Goal: Find specific page/section: Find specific page/section

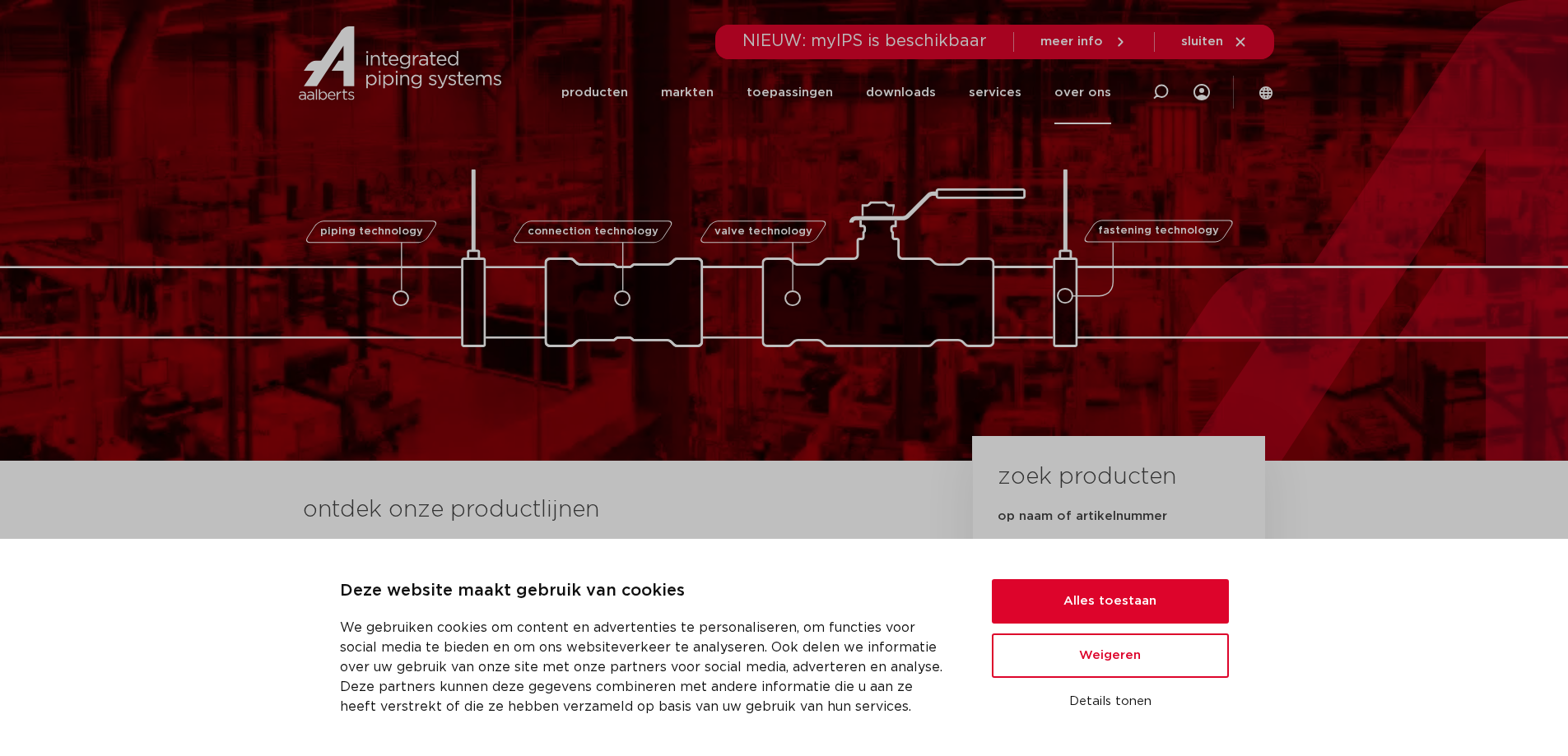
click at [1089, 96] on link "over ons" at bounding box center [1083, 92] width 56 height 64
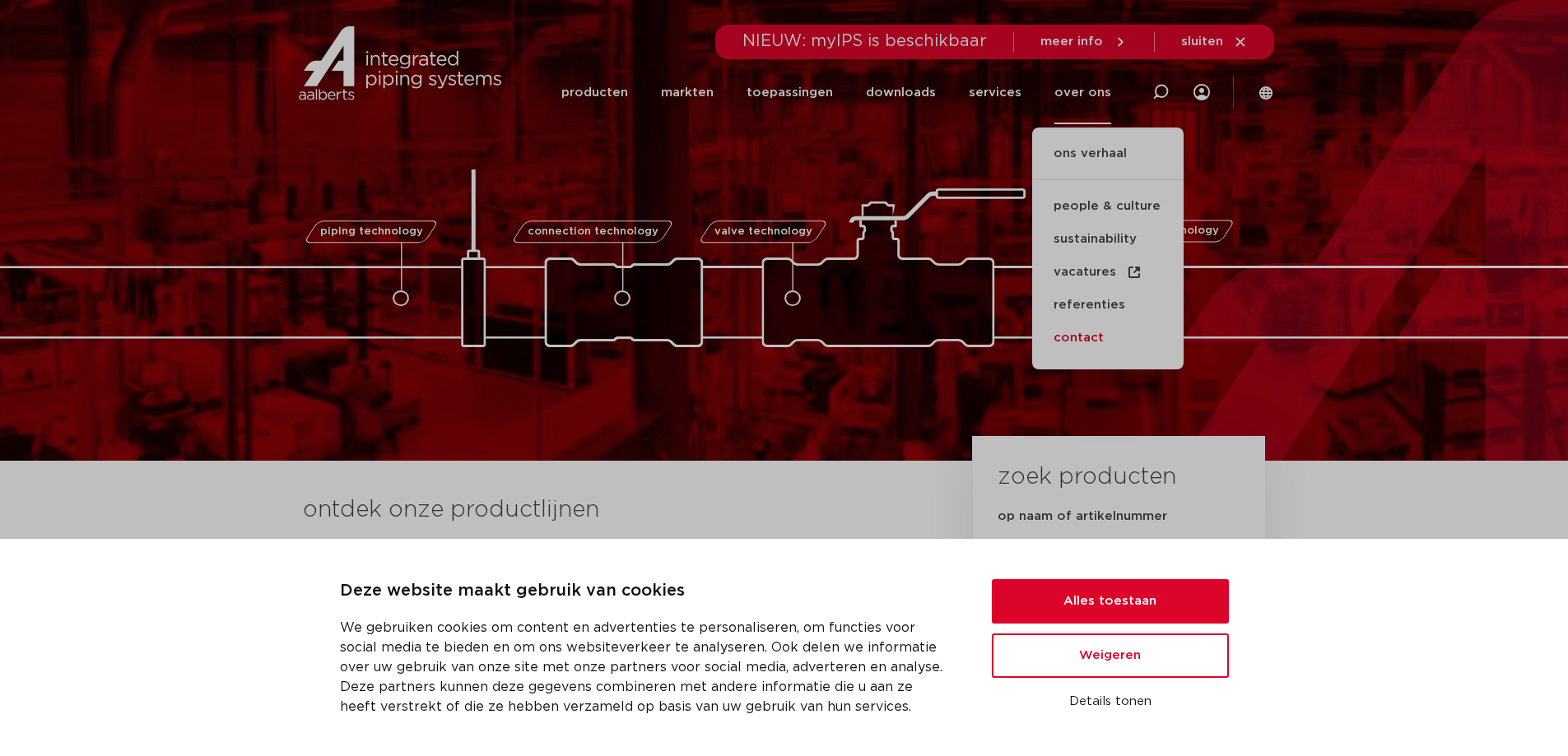
click at [1082, 339] on link "contact" at bounding box center [1109, 338] width 152 height 33
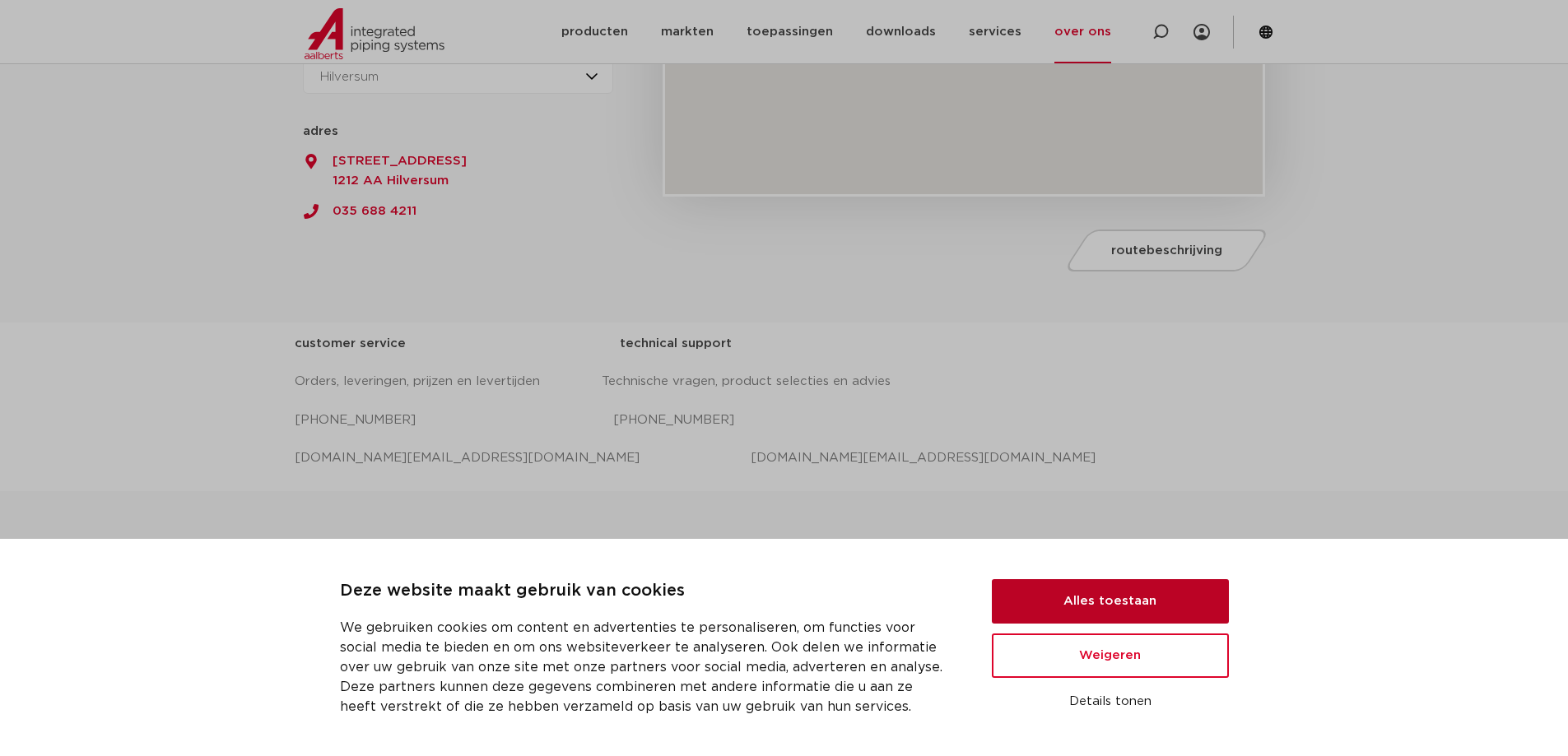
click at [1128, 603] on button "Alles toestaan" at bounding box center [1110, 602] width 237 height 44
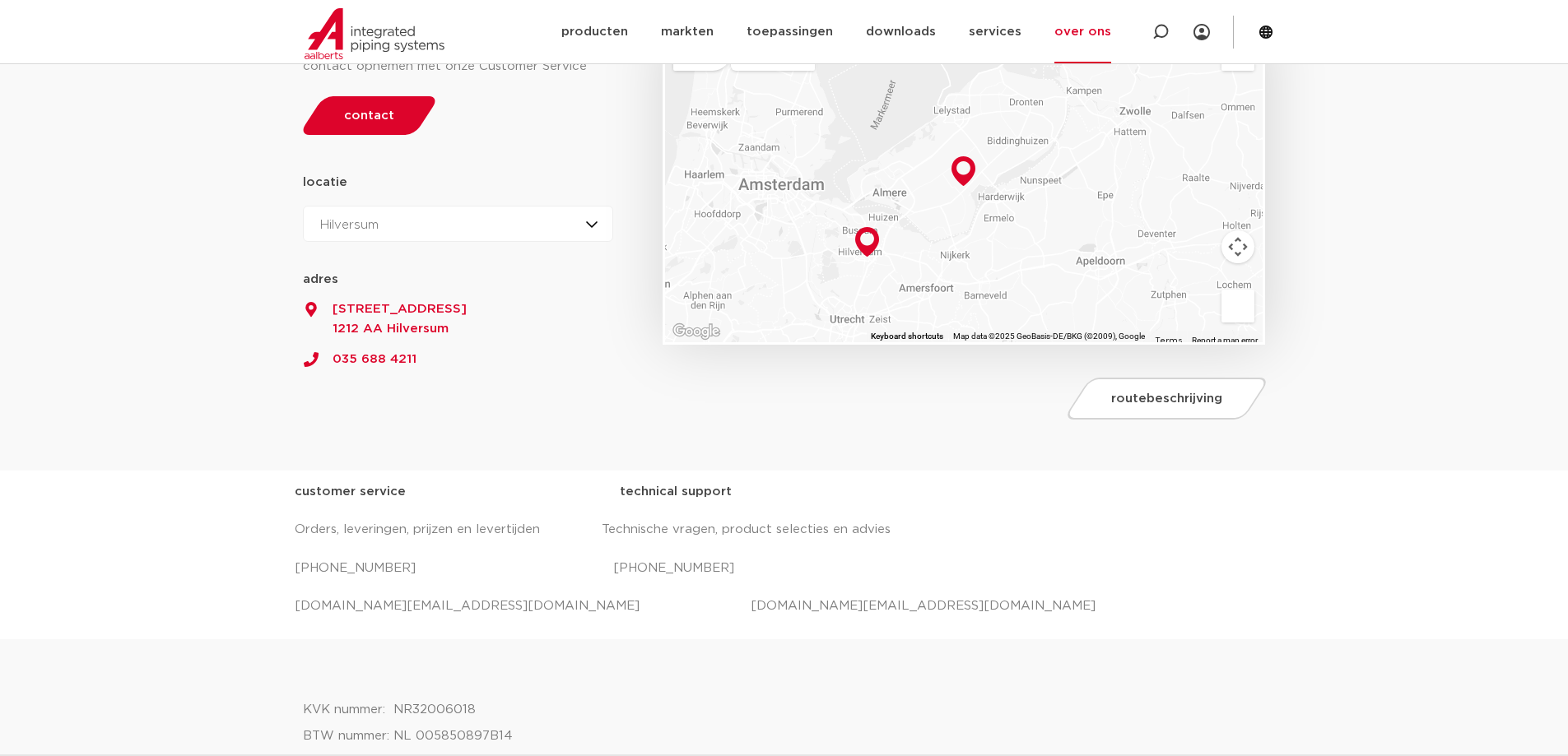
scroll to position [247, 0]
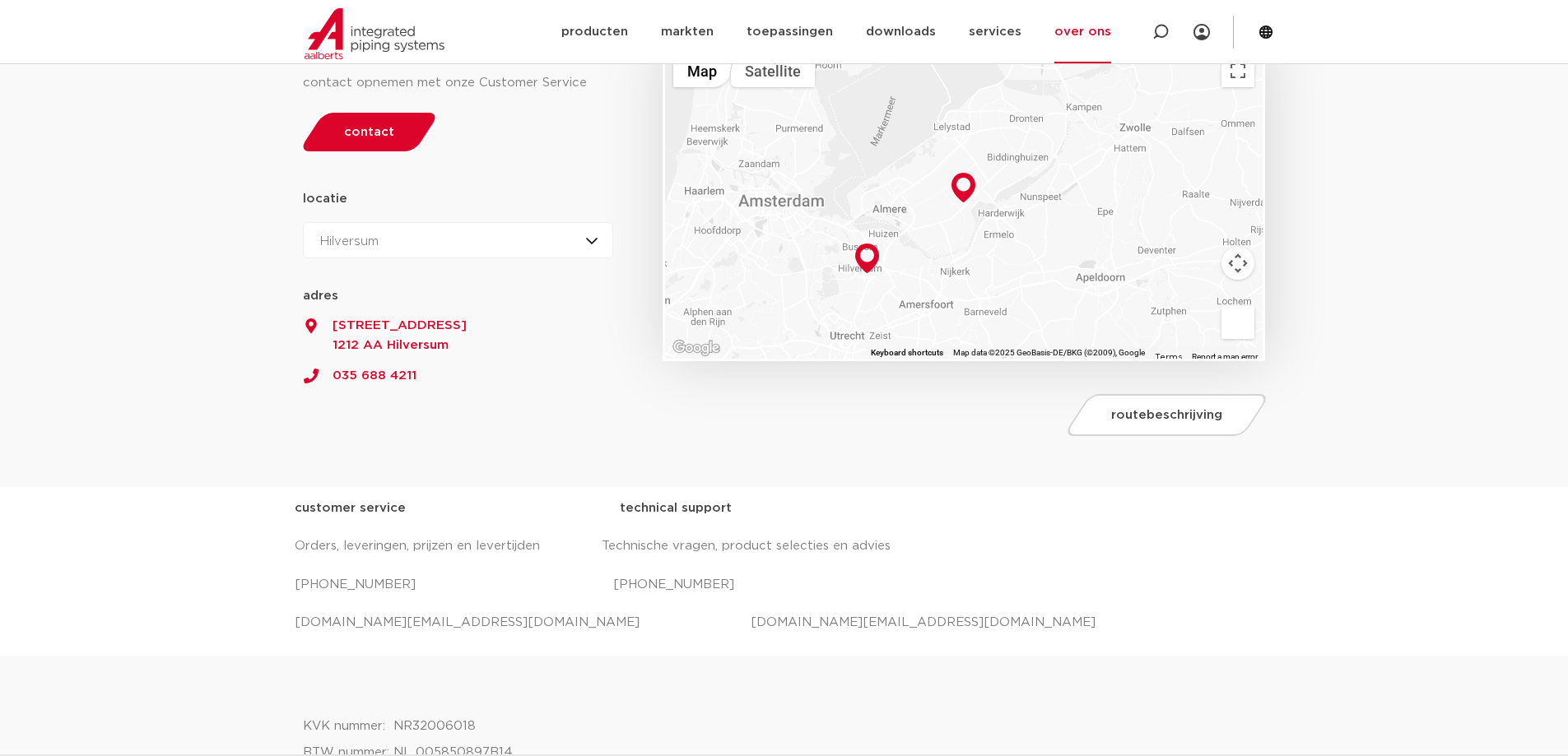
click at [592, 237] on div "Hilversum Hilversum Zeewolde" at bounding box center [459, 239] width 312 height 36
click at [174, 274] on section "Voor algemene en technische vragen kunt u contact opnemen met onze Customer Ser…" at bounding box center [784, 252] width 1568 height 469
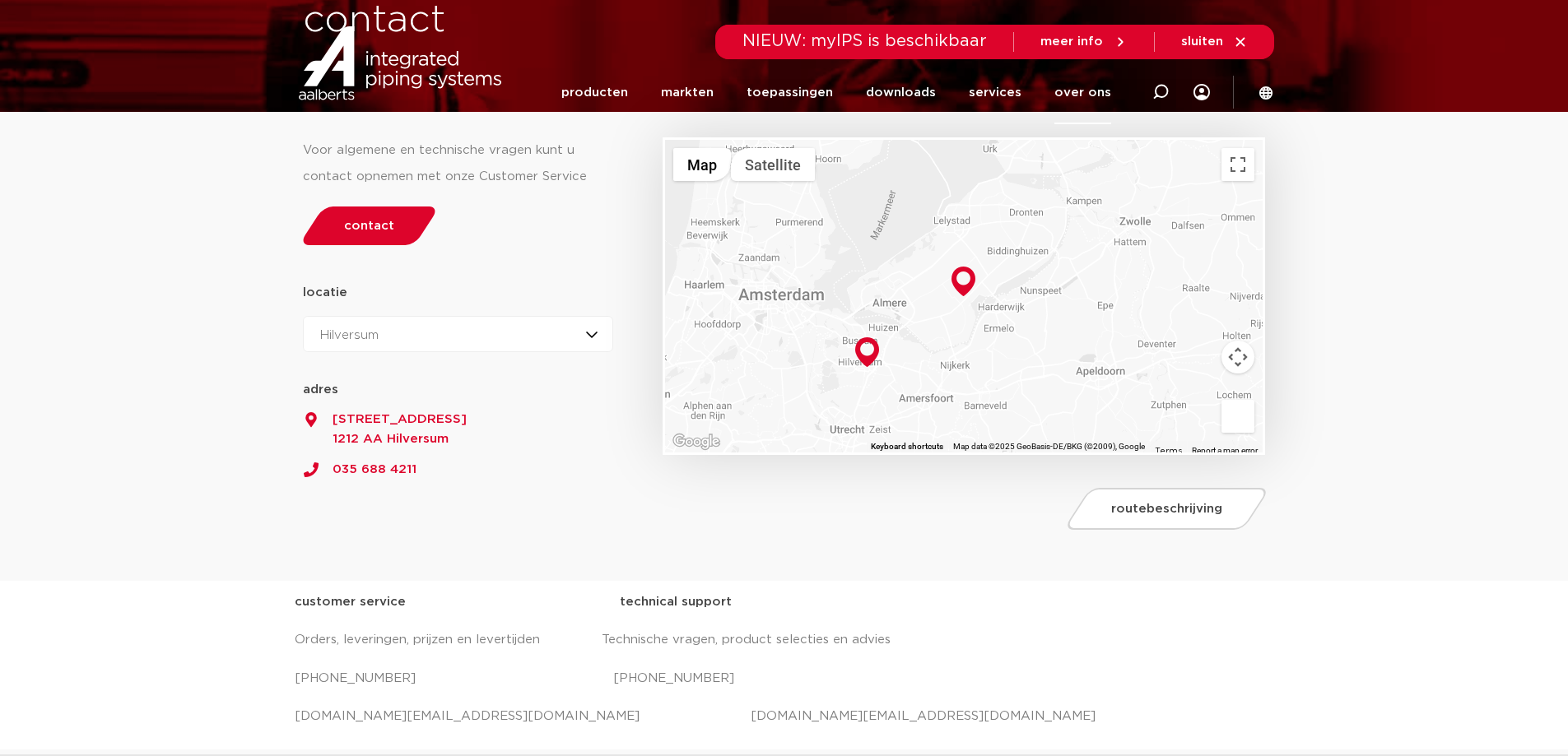
scroll to position [0, 0]
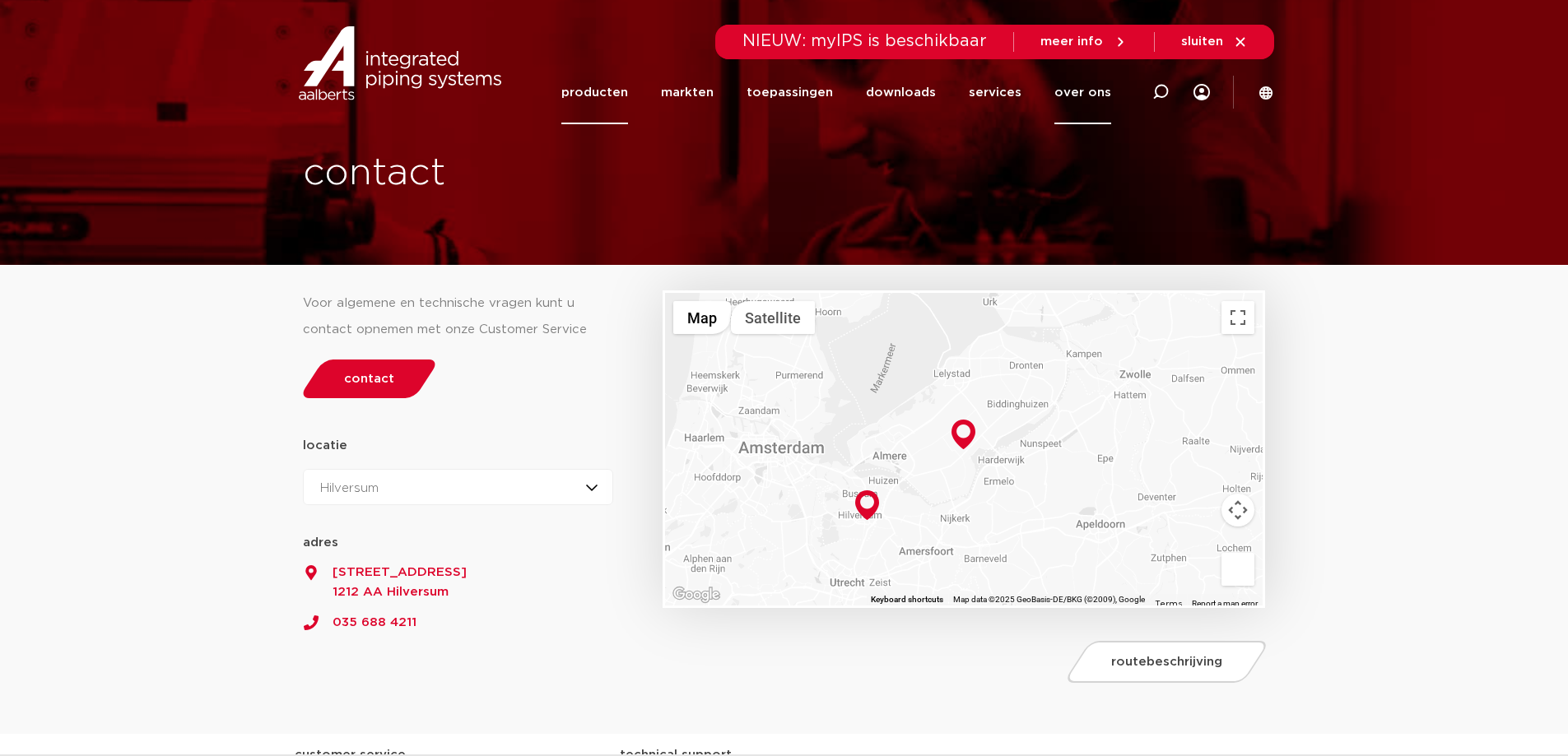
click at [615, 91] on link "producten" at bounding box center [594, 92] width 67 height 64
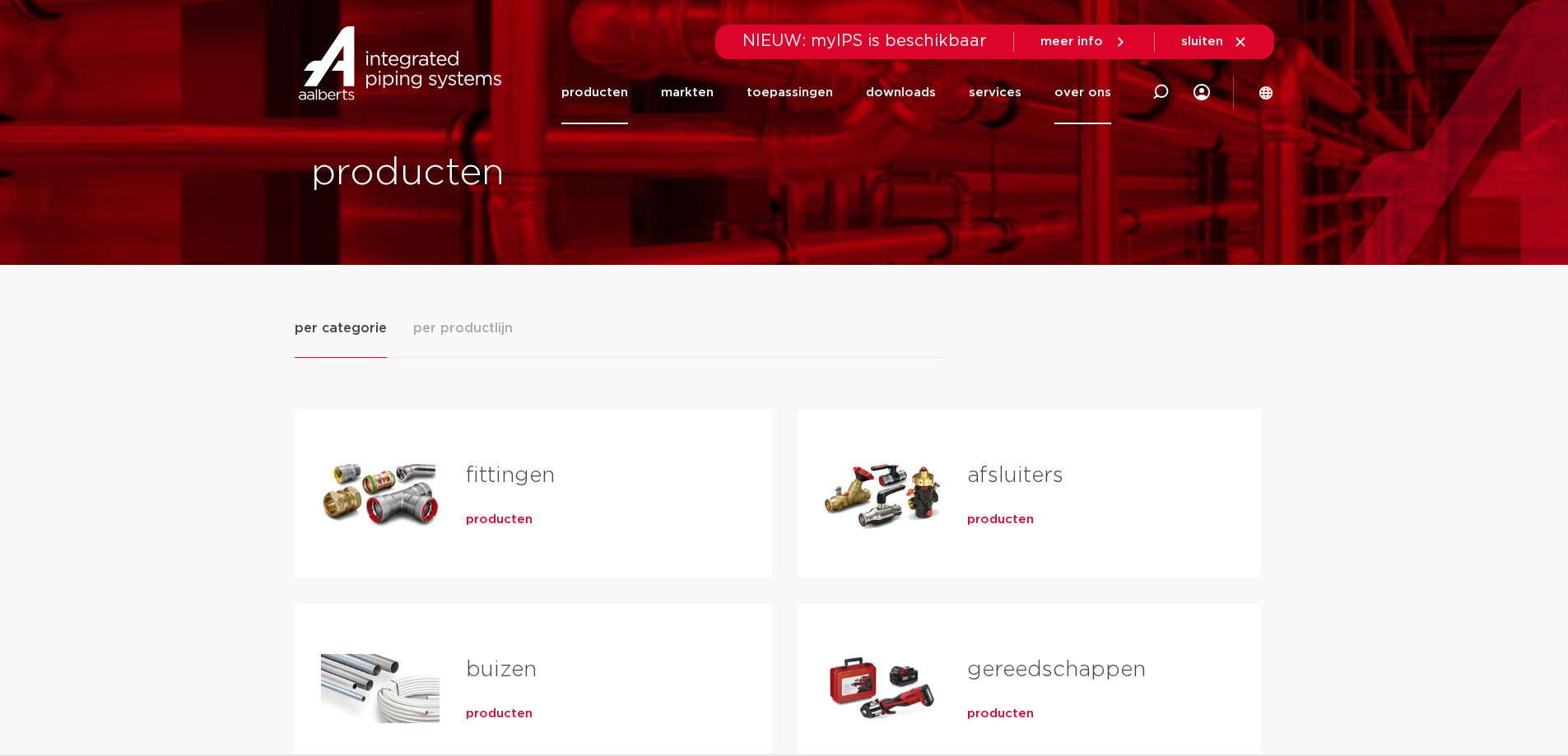
click at [1096, 90] on link "over ons" at bounding box center [1083, 92] width 56 height 64
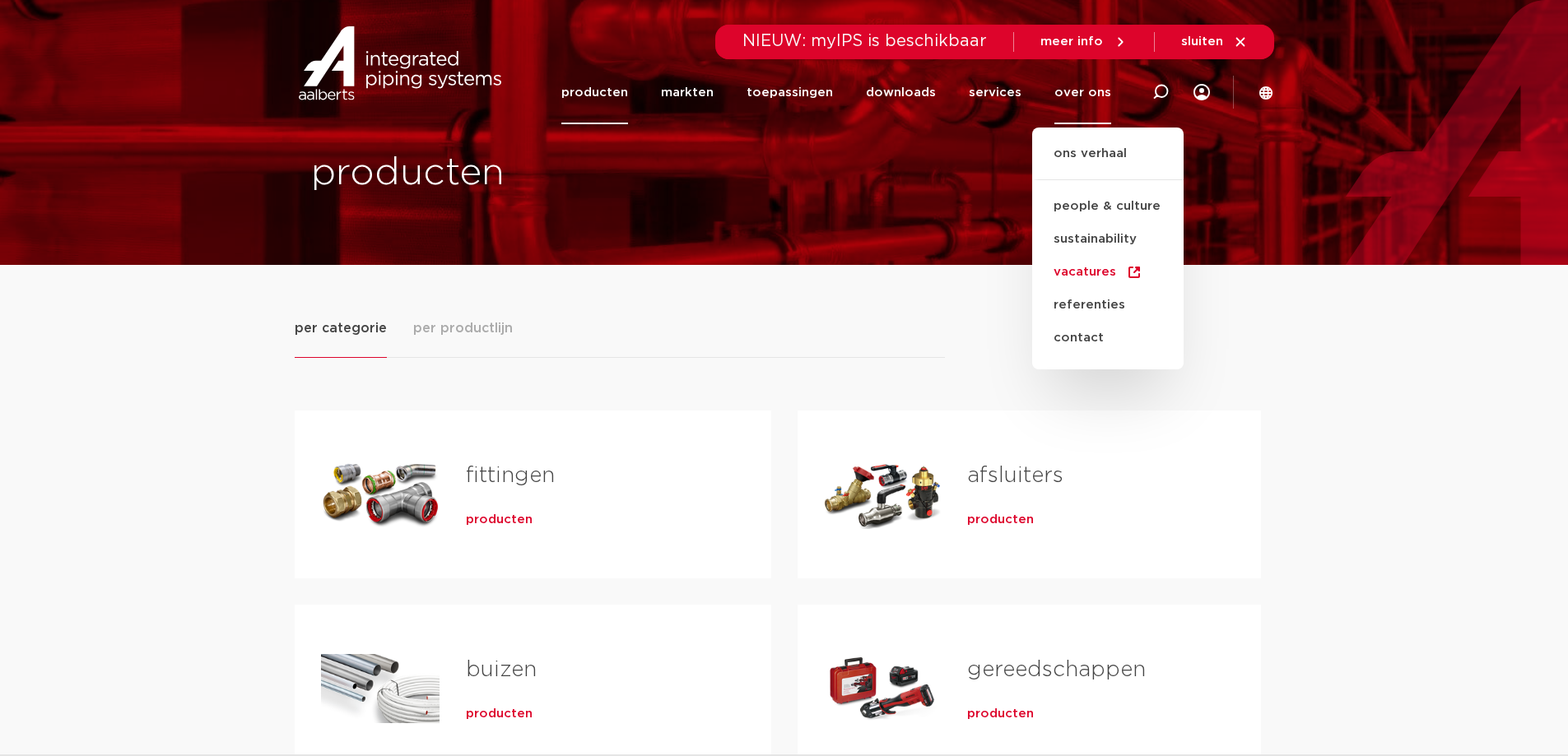
click at [1093, 274] on link "vacatures" at bounding box center [1109, 273] width 152 height 33
